Goal: Share content: Share content

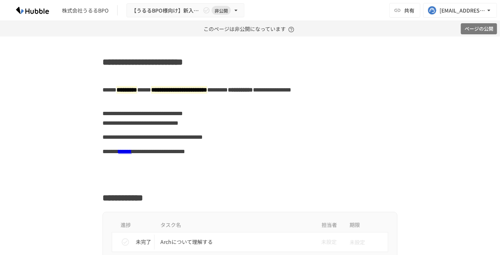
click at [476, 25] on button "ページの公開" at bounding box center [479, 28] width 36 height 11
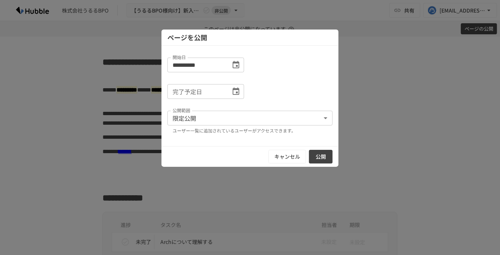
click at [322, 154] on button "公開" at bounding box center [321, 157] width 24 height 14
click at [320, 158] on button "公開" at bounding box center [321, 157] width 24 height 14
click at [326, 157] on button "公開" at bounding box center [321, 157] width 24 height 14
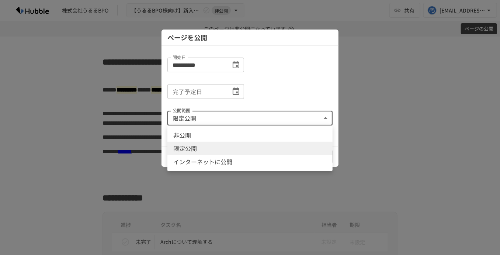
click at [290, 123] on body "**********" at bounding box center [250, 127] width 500 height 255
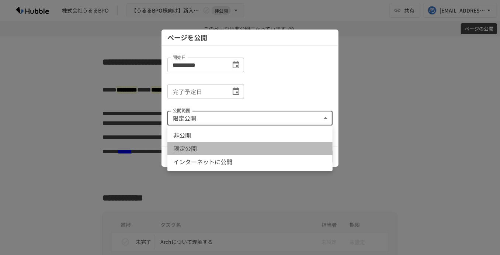
click at [298, 147] on li "限定公開" at bounding box center [249, 148] width 165 height 13
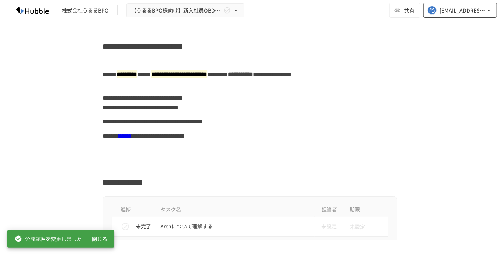
click at [453, 9] on div "[EMAIL_ADDRESS][DOMAIN_NAME]" at bounding box center [462, 10] width 46 height 9
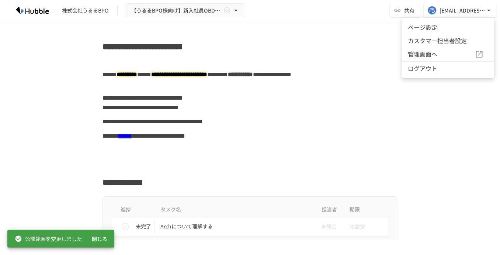
click at [406, 15] on div at bounding box center [250, 127] width 500 height 255
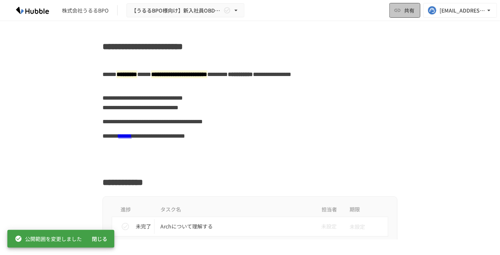
click at [407, 13] on span "共有" at bounding box center [409, 10] width 10 height 8
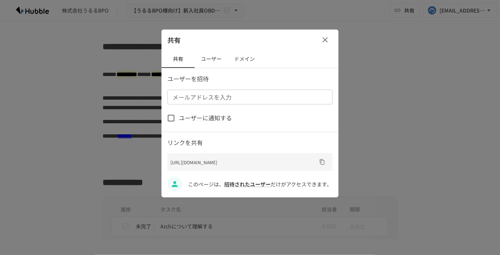
click at [446, 22] on div at bounding box center [250, 127] width 500 height 255
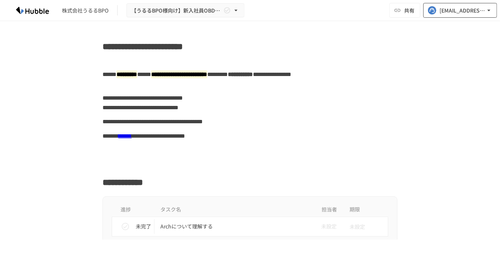
click at [460, 16] on button "[EMAIL_ADDRESS][DOMAIN_NAME]" at bounding box center [460, 10] width 74 height 15
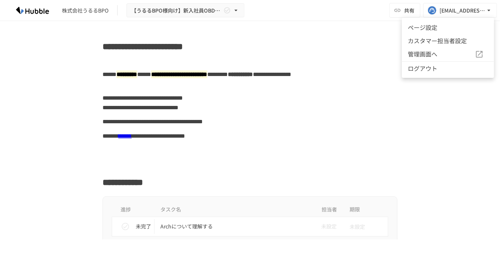
click at [447, 25] on li "ページ設定" at bounding box center [448, 27] width 92 height 13
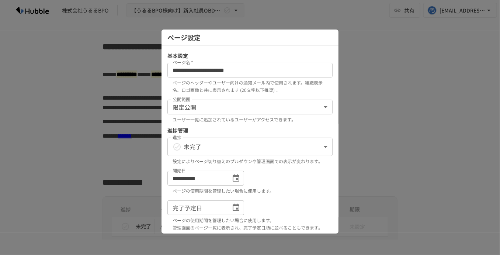
click at [378, 38] on div at bounding box center [250, 127] width 500 height 255
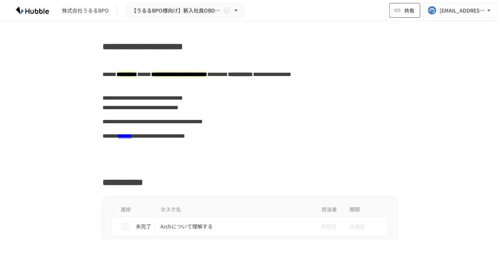
click at [414, 9] on span "共有" at bounding box center [409, 10] width 10 height 8
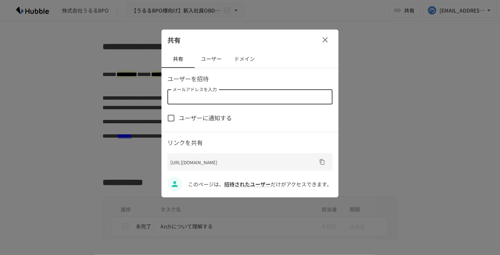
click at [196, 100] on input "メールアドレスを入力" at bounding box center [250, 97] width 160 height 10
paste input "**********"
click at [172, 98] on input "**********" at bounding box center [244, 97] width 149 height 10
type input "**********"
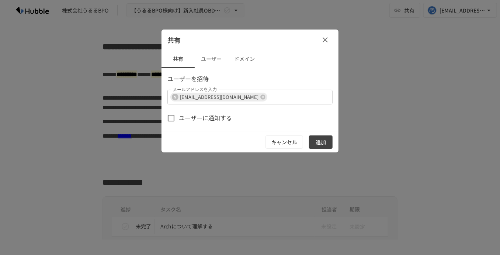
click at [238, 117] on div "ユーザーに通知する" at bounding box center [249, 117] width 165 height 15
click at [316, 139] on button "追加" at bounding box center [321, 142] width 24 height 14
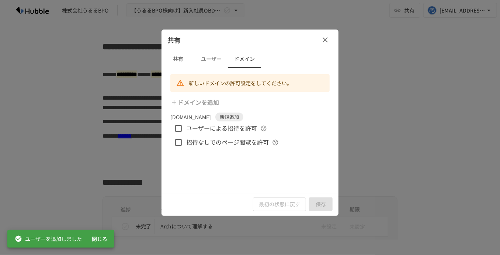
click at [212, 62] on button "ユーザー" at bounding box center [211, 59] width 33 height 18
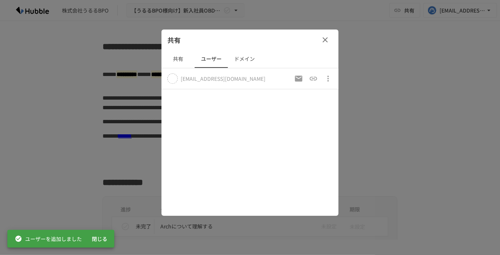
click at [179, 62] on button "共有" at bounding box center [177, 59] width 33 height 18
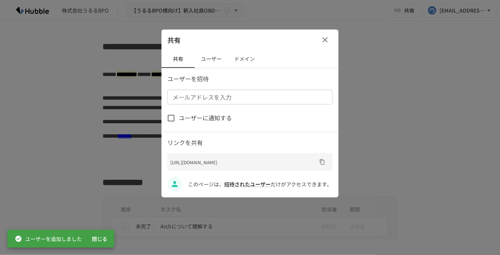
click at [210, 59] on button "ユーザー" at bounding box center [211, 59] width 33 height 18
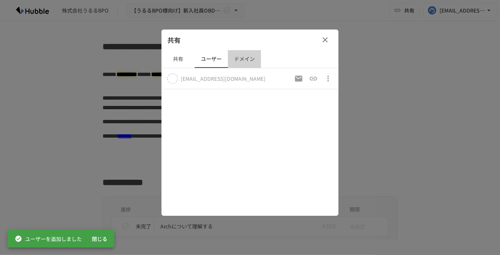
click at [242, 57] on button "ドメイン" at bounding box center [244, 59] width 33 height 18
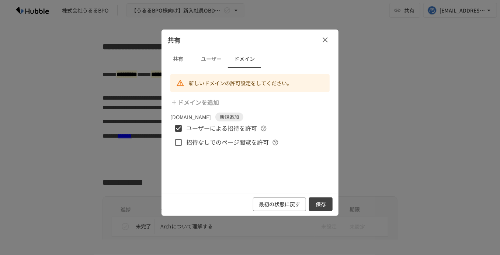
click at [321, 205] on button "保存" at bounding box center [321, 204] width 24 height 14
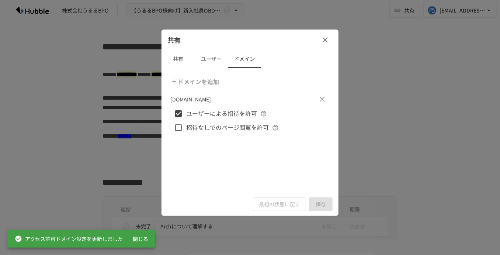
click at [326, 43] on icon "button" at bounding box center [325, 39] width 9 height 9
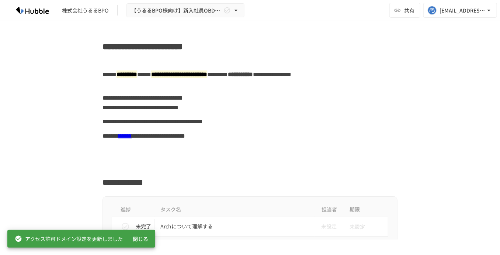
click at [421, 5] on div "共有 k.kawara@hubble-inc.jp" at bounding box center [443, 10] width 108 height 15
click at [410, 8] on span "共有" at bounding box center [409, 10] width 10 height 8
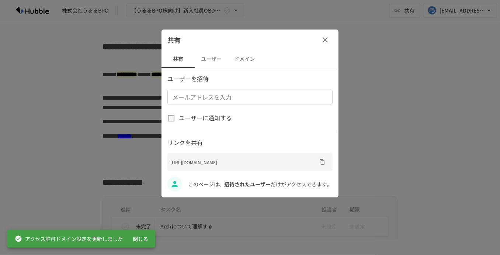
click at [324, 162] on icon "URLをコピー" at bounding box center [322, 162] width 6 height 6
click at [321, 41] on icon "button" at bounding box center [325, 39] width 9 height 9
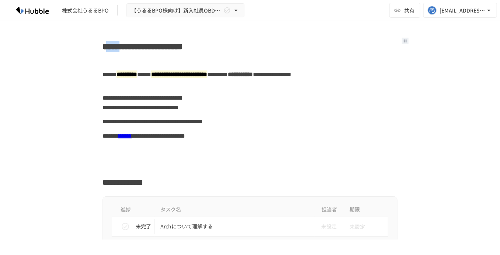
drag, startPoint x: 144, startPoint y: 45, endPoint x: 111, endPoint y: 45, distance: 33.5
click at [111, 45] on h2 "**********" at bounding box center [249, 44] width 295 height 17
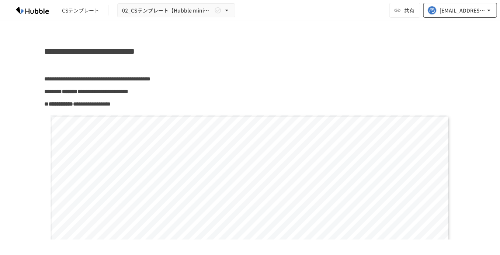
click at [467, 16] on button "[EMAIL_ADDRESS][DOMAIN_NAME]" at bounding box center [460, 10] width 74 height 15
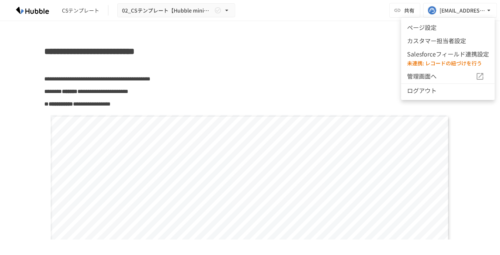
click at [463, 14] on div at bounding box center [250, 127] width 500 height 255
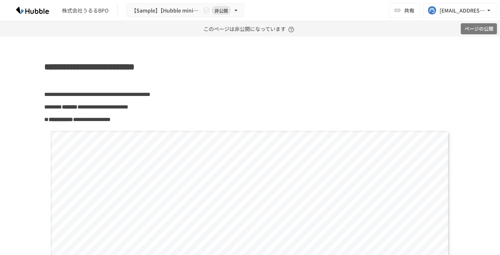
click at [481, 29] on button "ページの公開" at bounding box center [479, 28] width 36 height 11
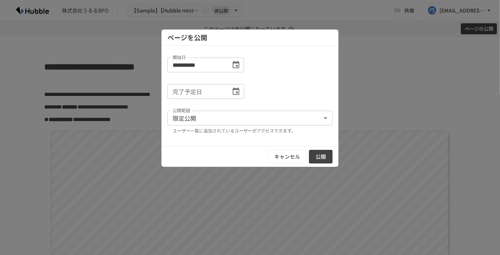
click at [319, 151] on button "公開" at bounding box center [321, 157] width 24 height 14
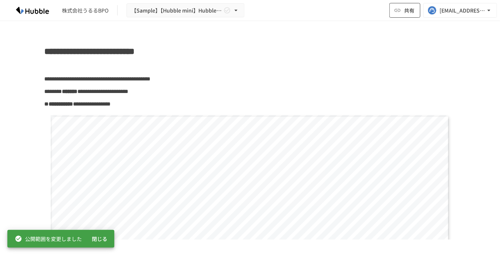
click at [397, 14] on icon "button" at bounding box center [397, 10] width 7 height 7
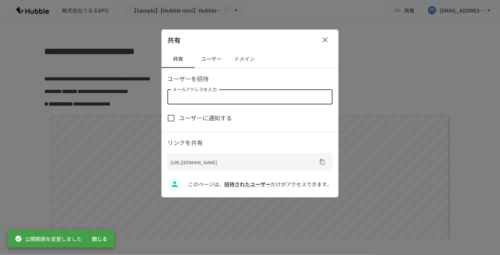
click at [198, 97] on input "メールアドレスを入力" at bounding box center [250, 97] width 160 height 10
paste input "**********"
type input "**********"
paste input "**********"
type input "**********"
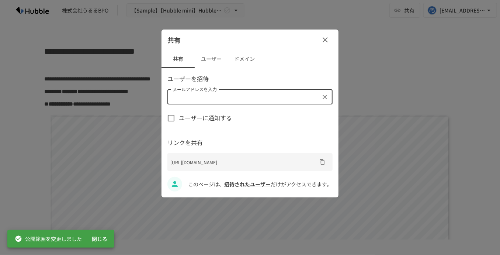
click at [278, 109] on div "ユーザーを招待 メールアドレスを入力 メールアドレスを入力 ユーザーに通知する リンクを共有 https://ws.arch-hc.com/w/44RDNb4…" at bounding box center [249, 132] width 177 height 117
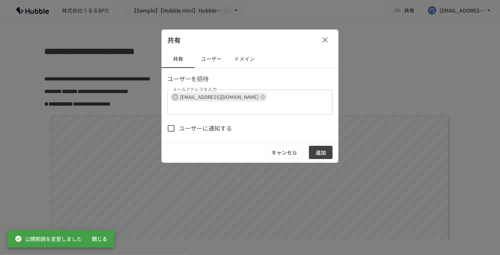
click at [322, 146] on button "追加" at bounding box center [321, 153] width 24 height 14
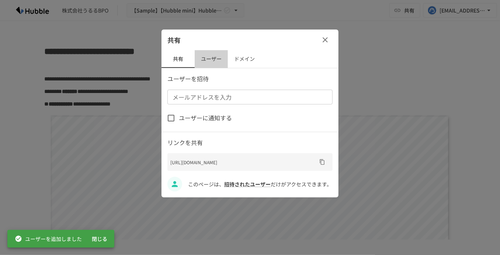
click at [216, 59] on button "ユーザー" at bounding box center [211, 59] width 33 height 18
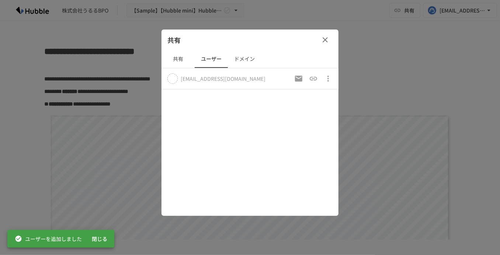
click at [238, 59] on button "ドメイン" at bounding box center [244, 59] width 33 height 18
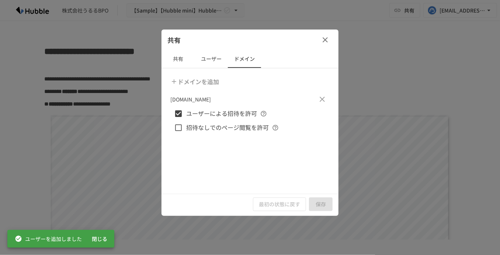
click at [182, 60] on button "共有" at bounding box center [177, 59] width 33 height 18
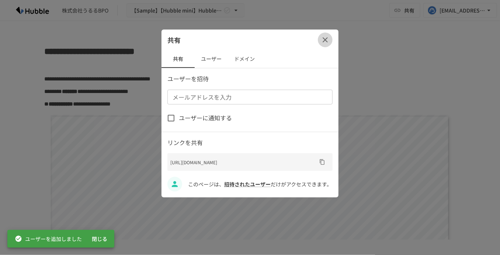
click at [331, 38] on button "button" at bounding box center [325, 39] width 15 height 15
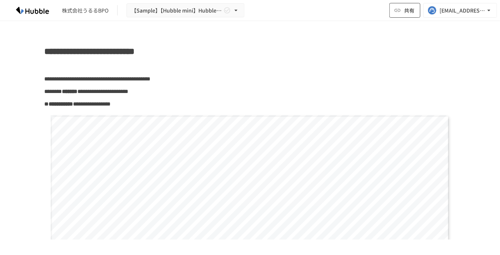
click at [408, 17] on button "共有" at bounding box center [404, 10] width 31 height 15
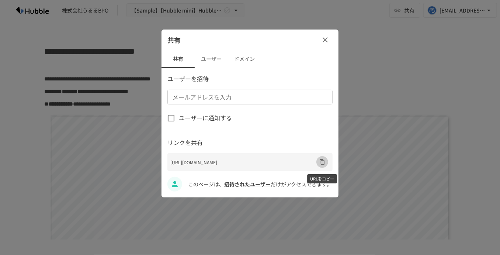
click at [324, 161] on icon "URLをコピー" at bounding box center [322, 162] width 5 height 6
click at [321, 38] on icon "button" at bounding box center [325, 39] width 9 height 9
